Goal: Complete application form

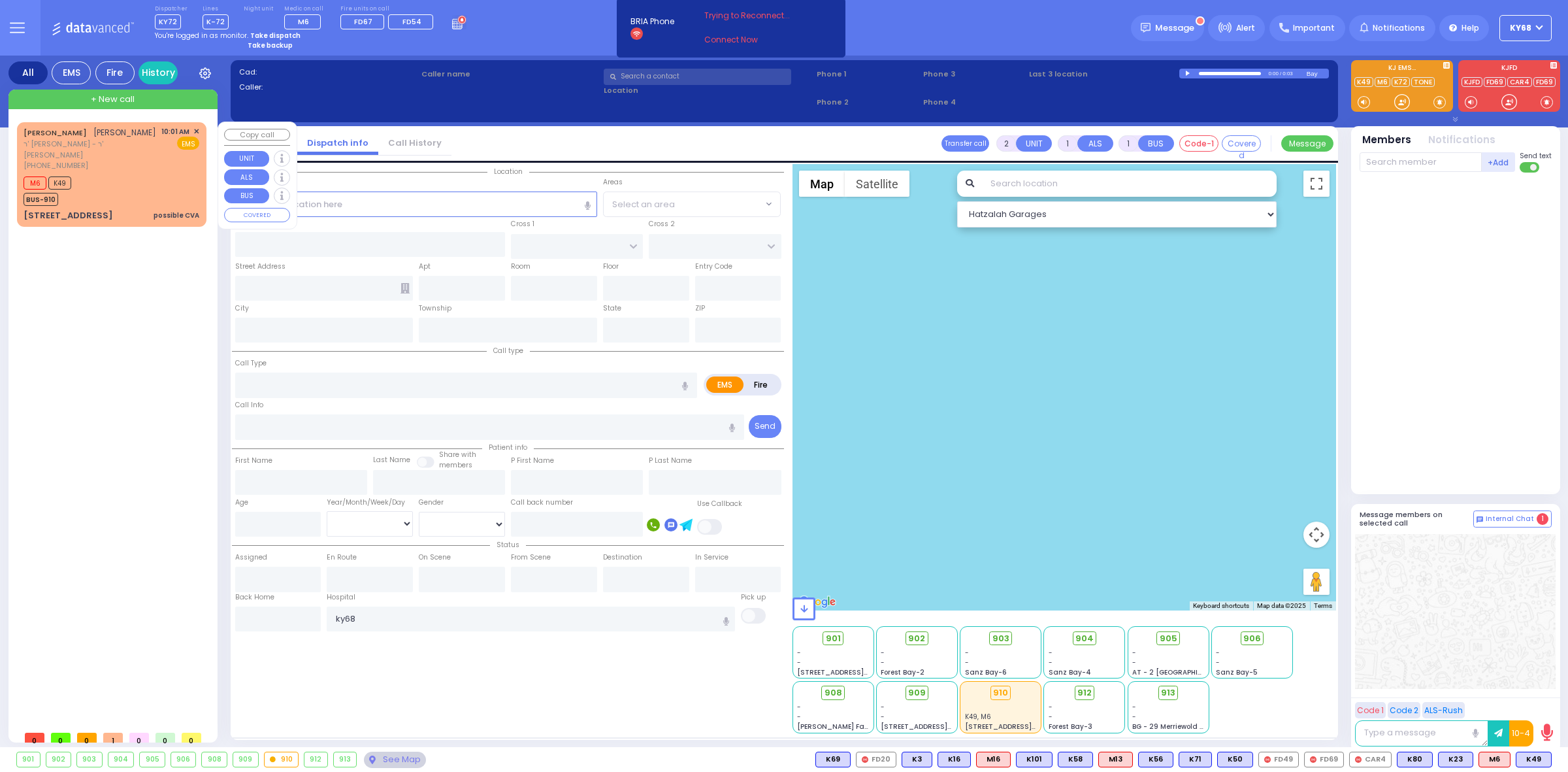
click at [34, 160] on span "[PHONE_NUMBER]" at bounding box center [56, 165] width 65 height 11
type input "2"
select select
type input "possible CVA"
radio input "true"
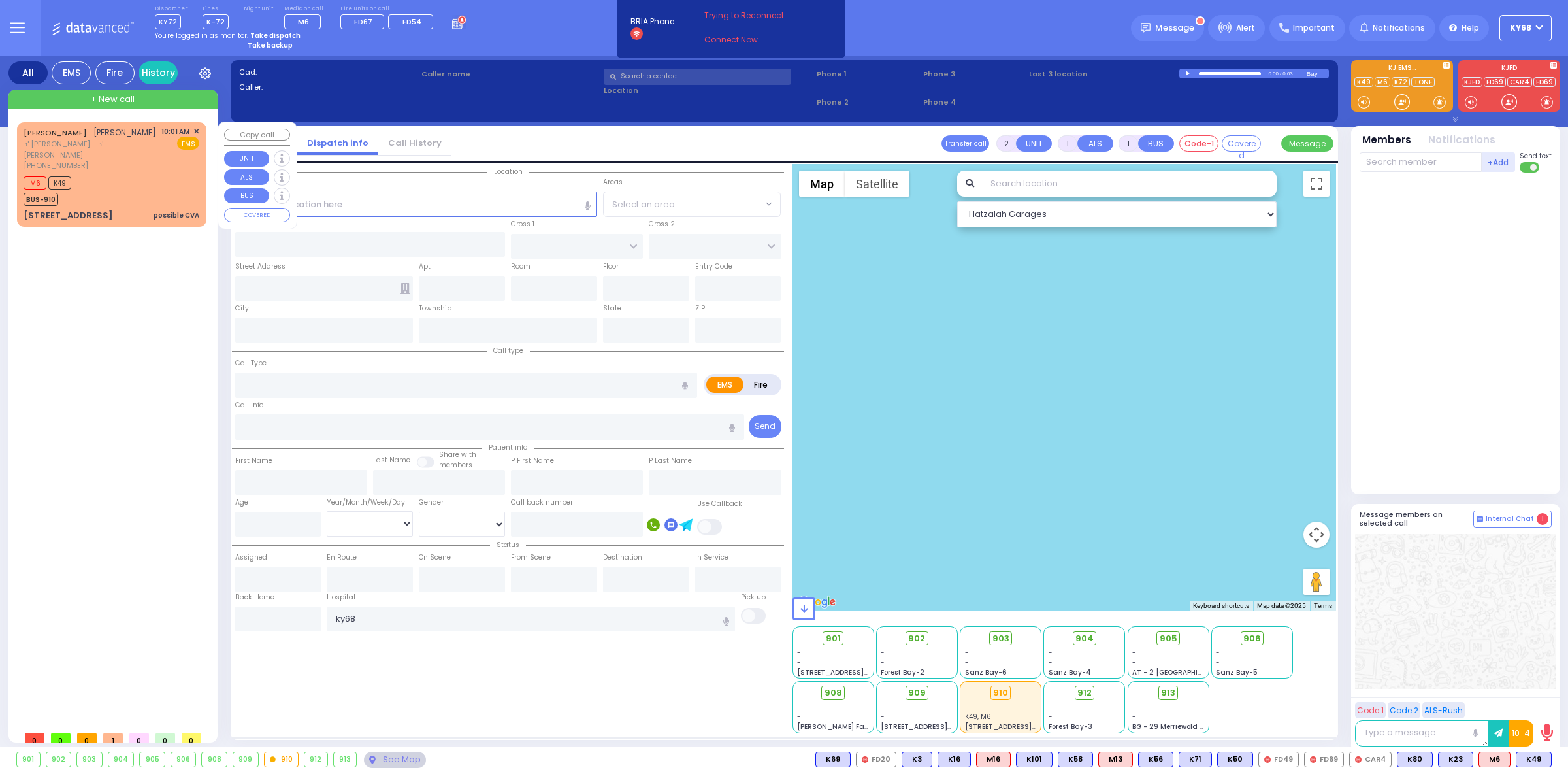
type input "[PERSON_NAME]"
select select
type input "10:01"
type input "10:03"
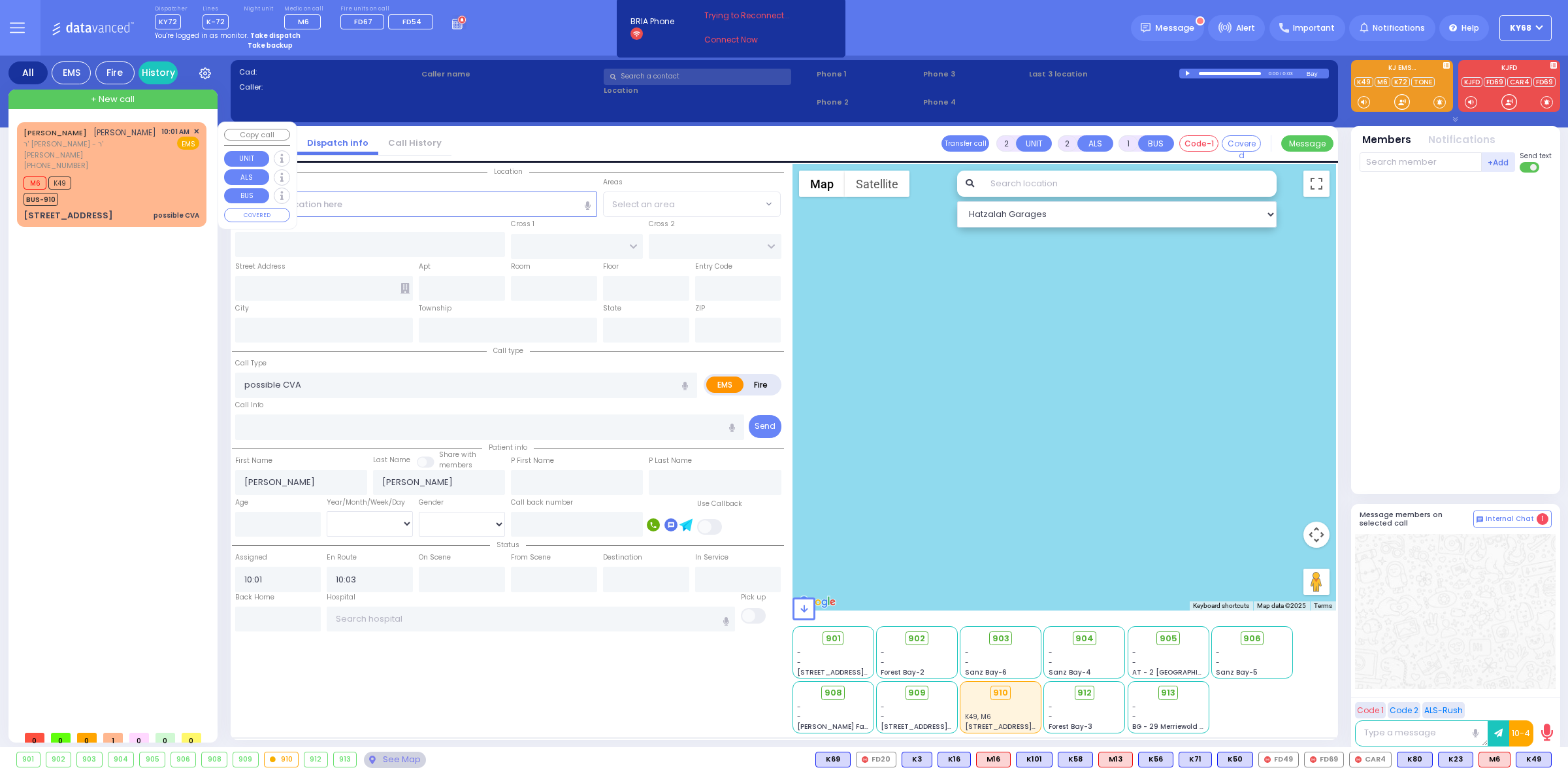
select select "Hatzalah Garages"
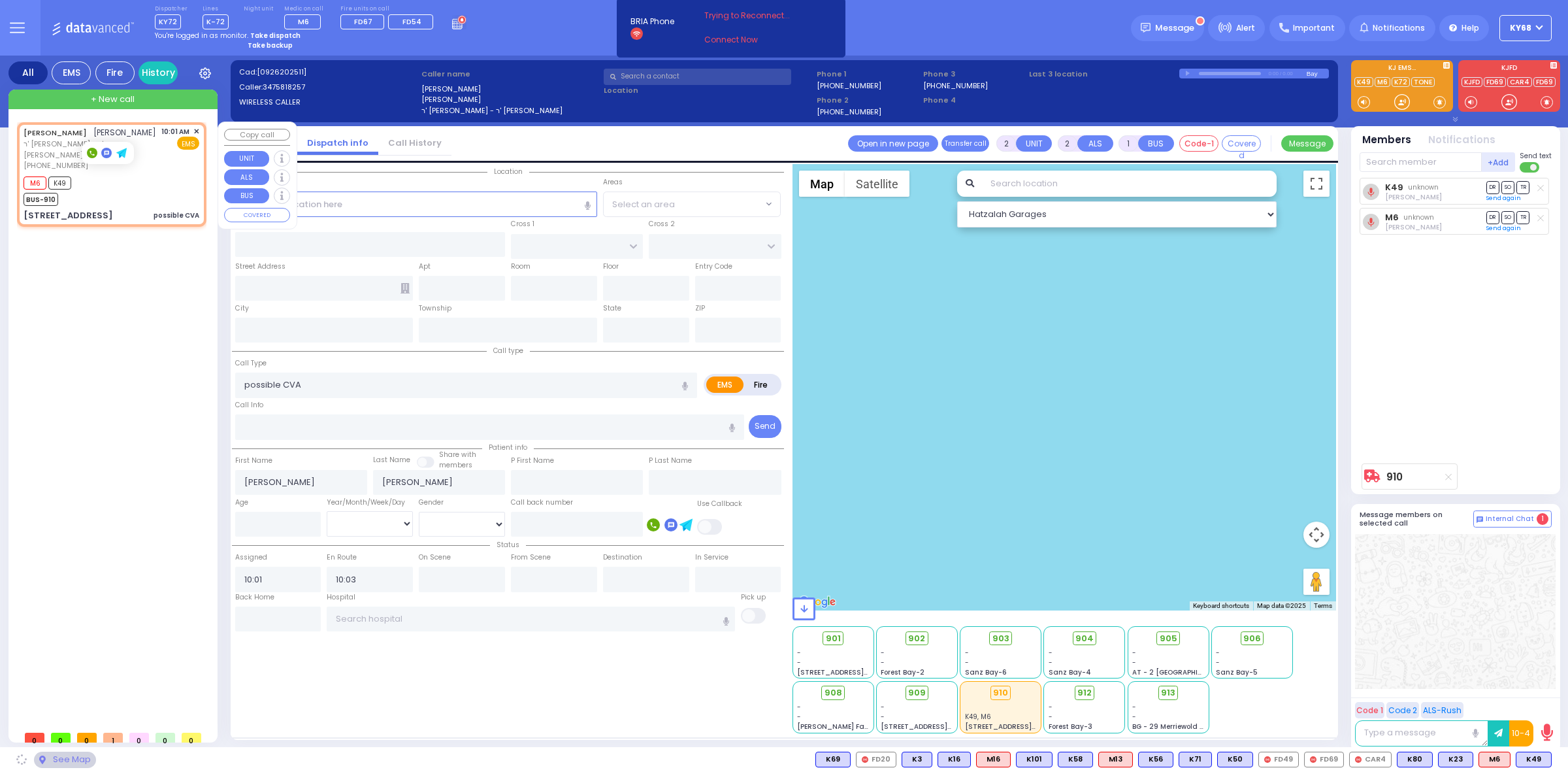
type input "MERON DR"
type input "[GEOGRAPHIC_DATA]"
type input "1 TEVERYA WAY"
type input "202"
type input "Monroe"
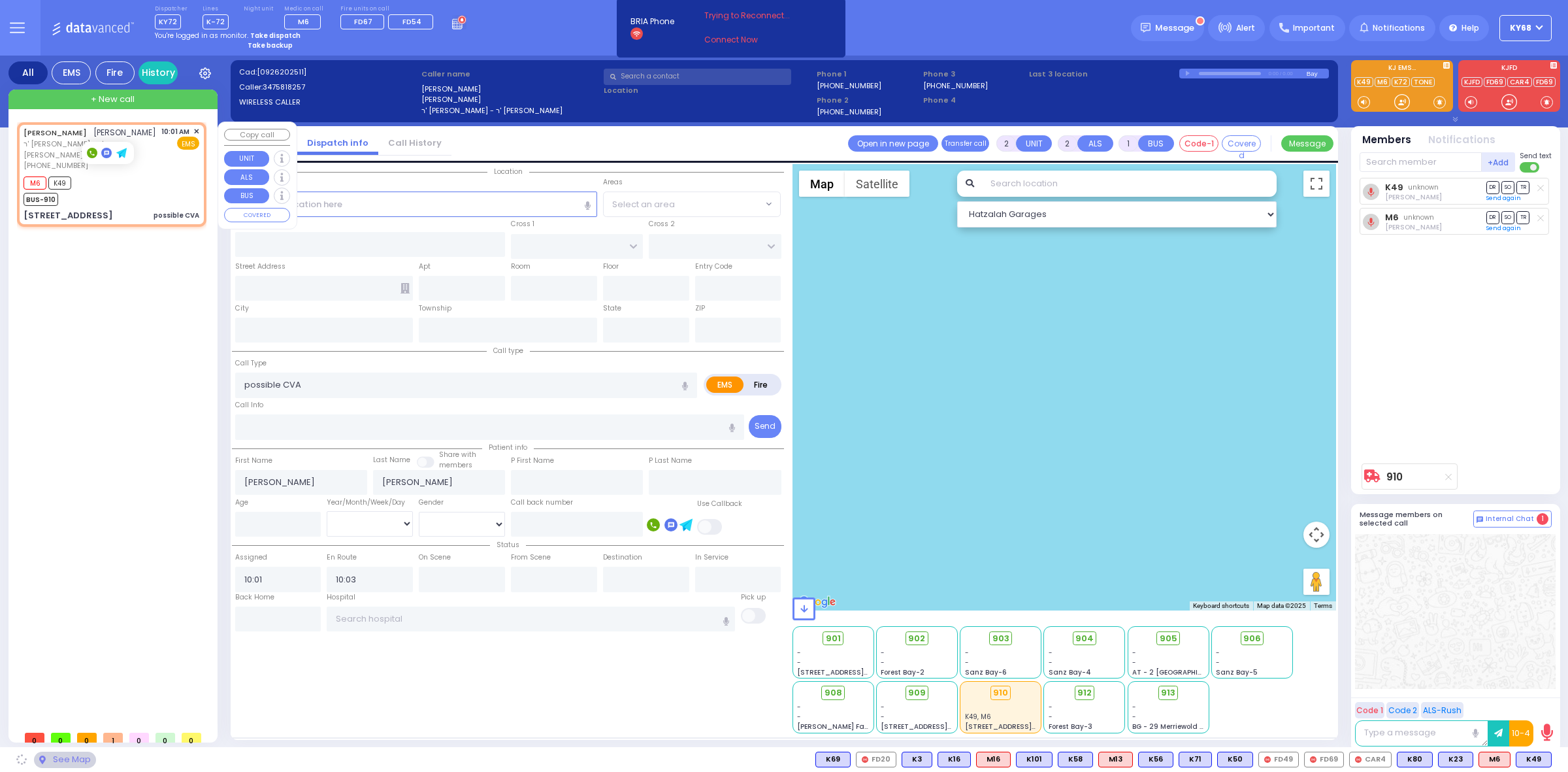
type input "[US_STATE]"
type input "10950"
select select "SECTION 6"
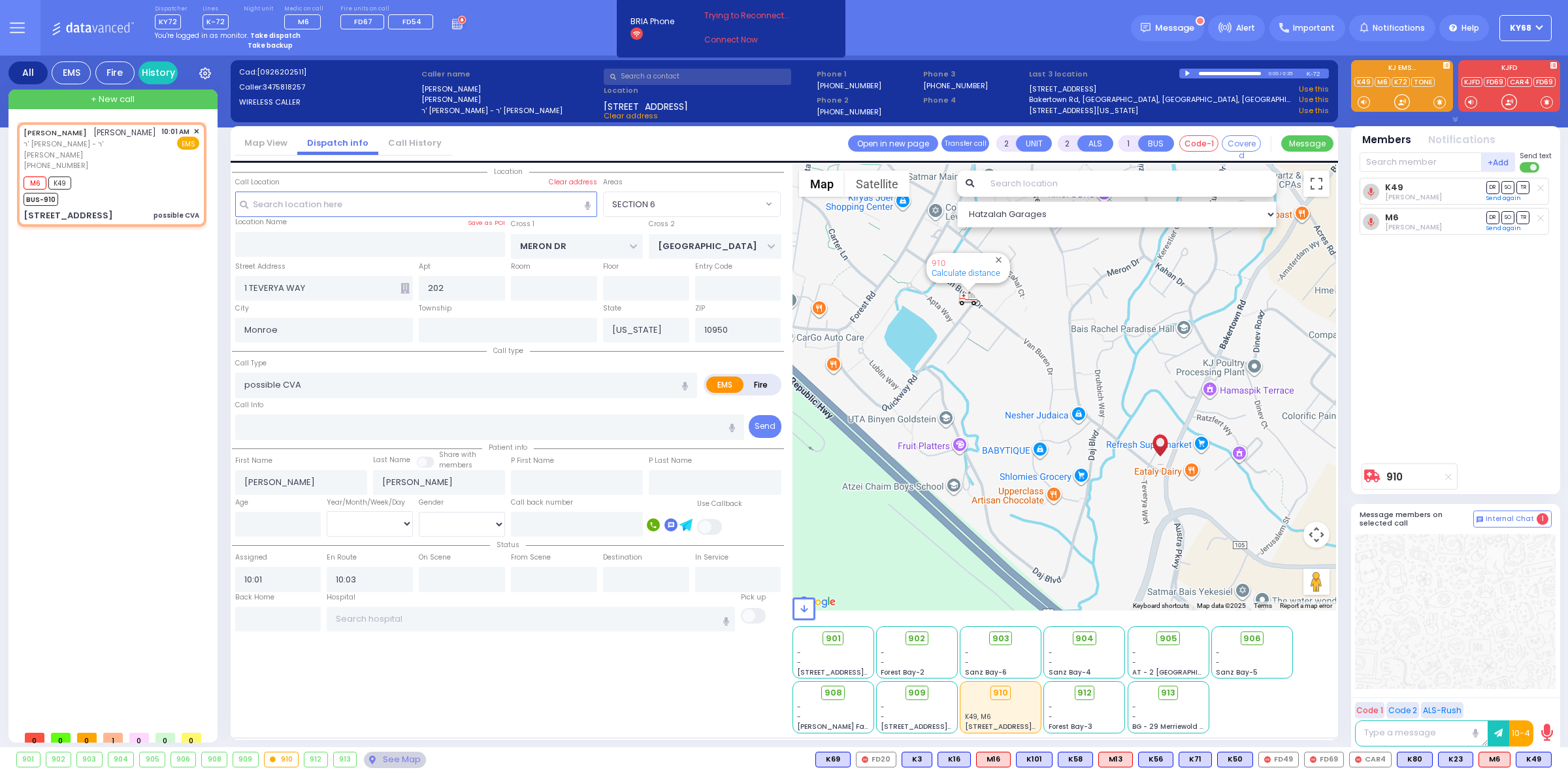
click at [1185, 73] on div at bounding box center [1189, 74] width 8 height 6
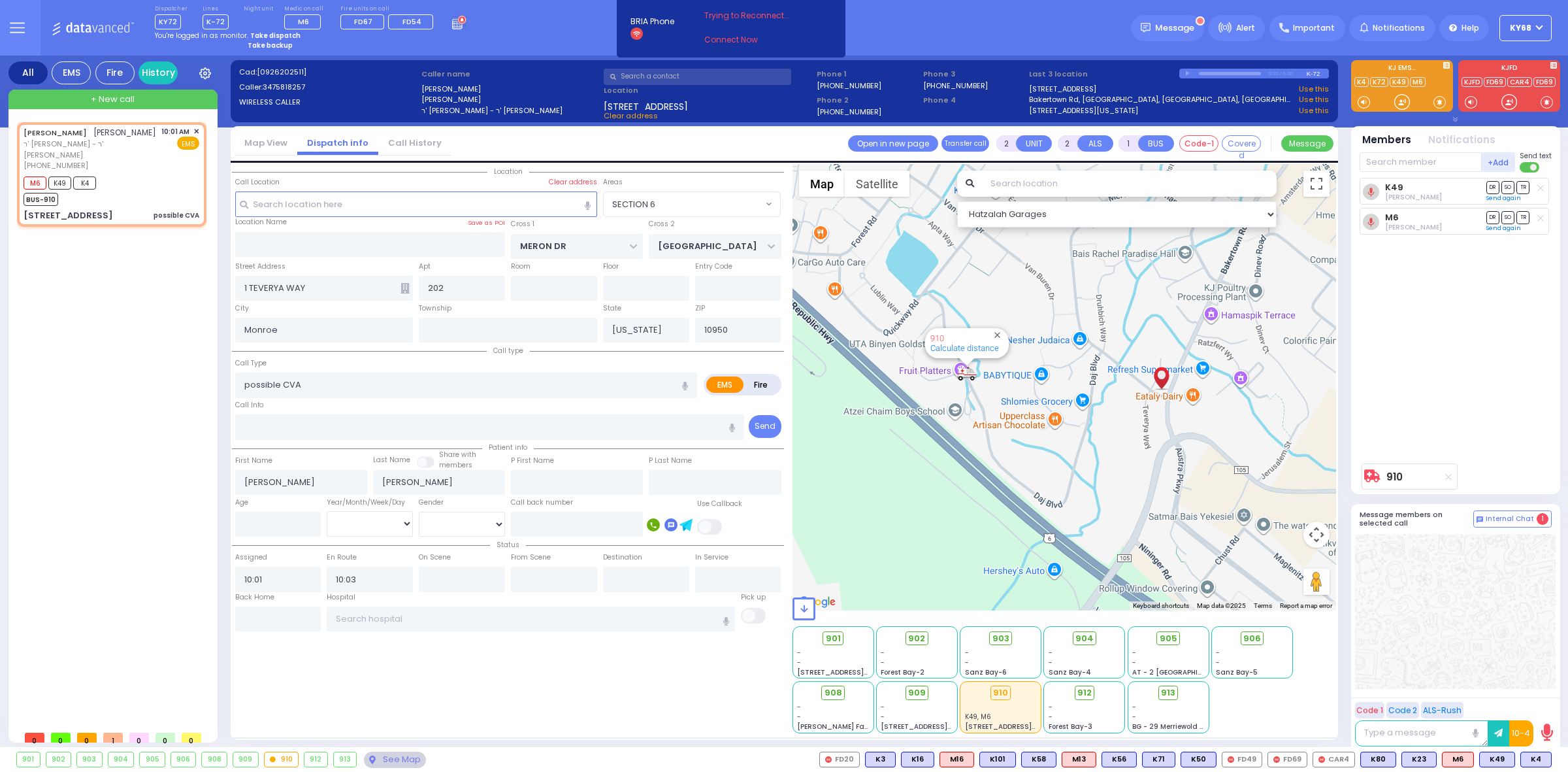
select select
radio input "true"
select select
select select "Hatzalah Garages"
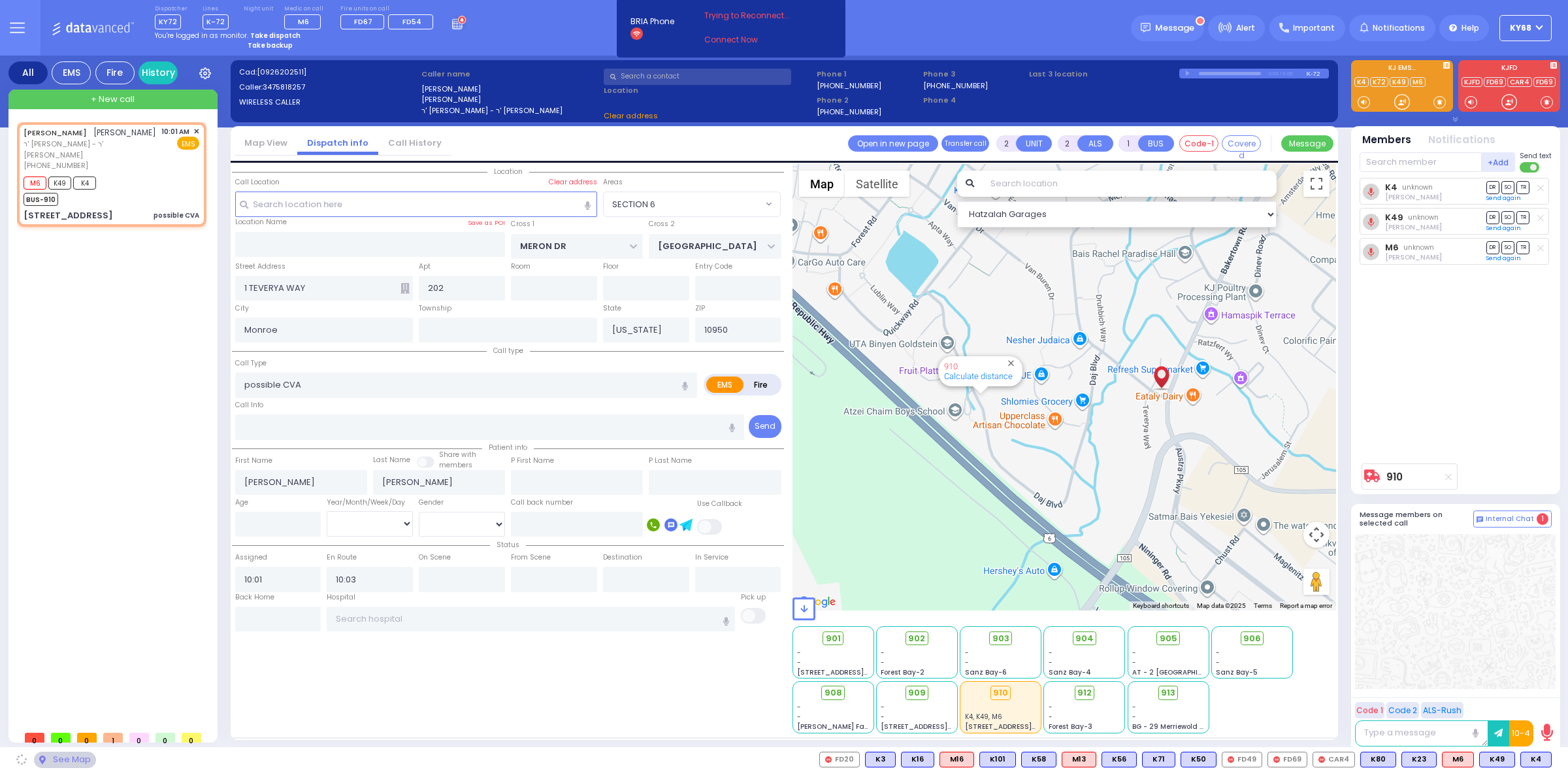
select select "SECTION 6"
